Goal: Task Accomplishment & Management: Use online tool/utility

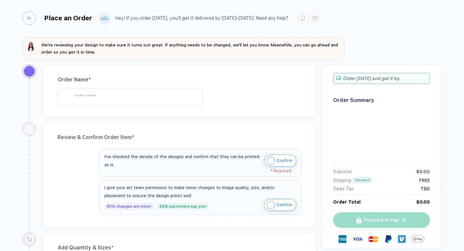
type input "**********"
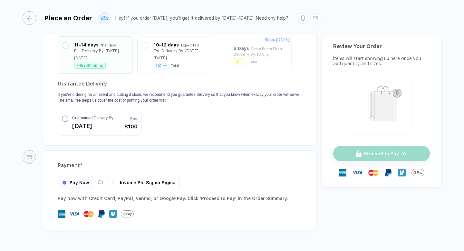
scroll to position [600, 0]
click at [115, 179] on div at bounding box center [114, 181] width 5 height 5
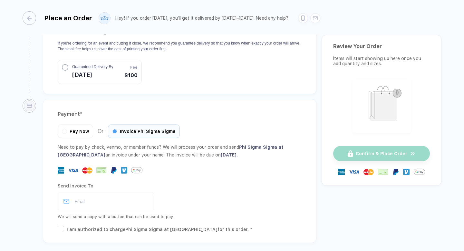
scroll to position [654, 0]
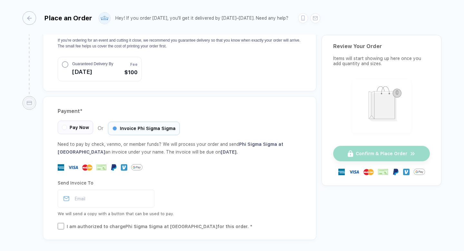
click at [62, 125] on div at bounding box center [64, 127] width 5 height 5
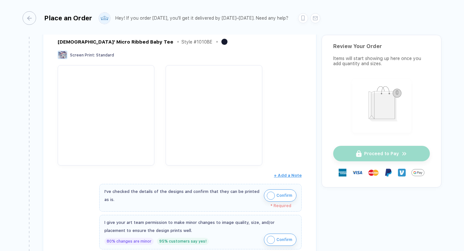
scroll to position [0, 0]
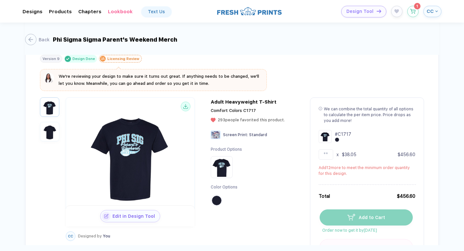
scroll to position [888, 0]
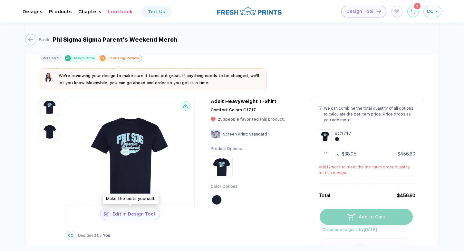
click at [125, 215] on button "Edit in Design Tool" at bounding box center [130, 214] width 60 height 12
